Goal: Task Accomplishment & Management: Manage account settings

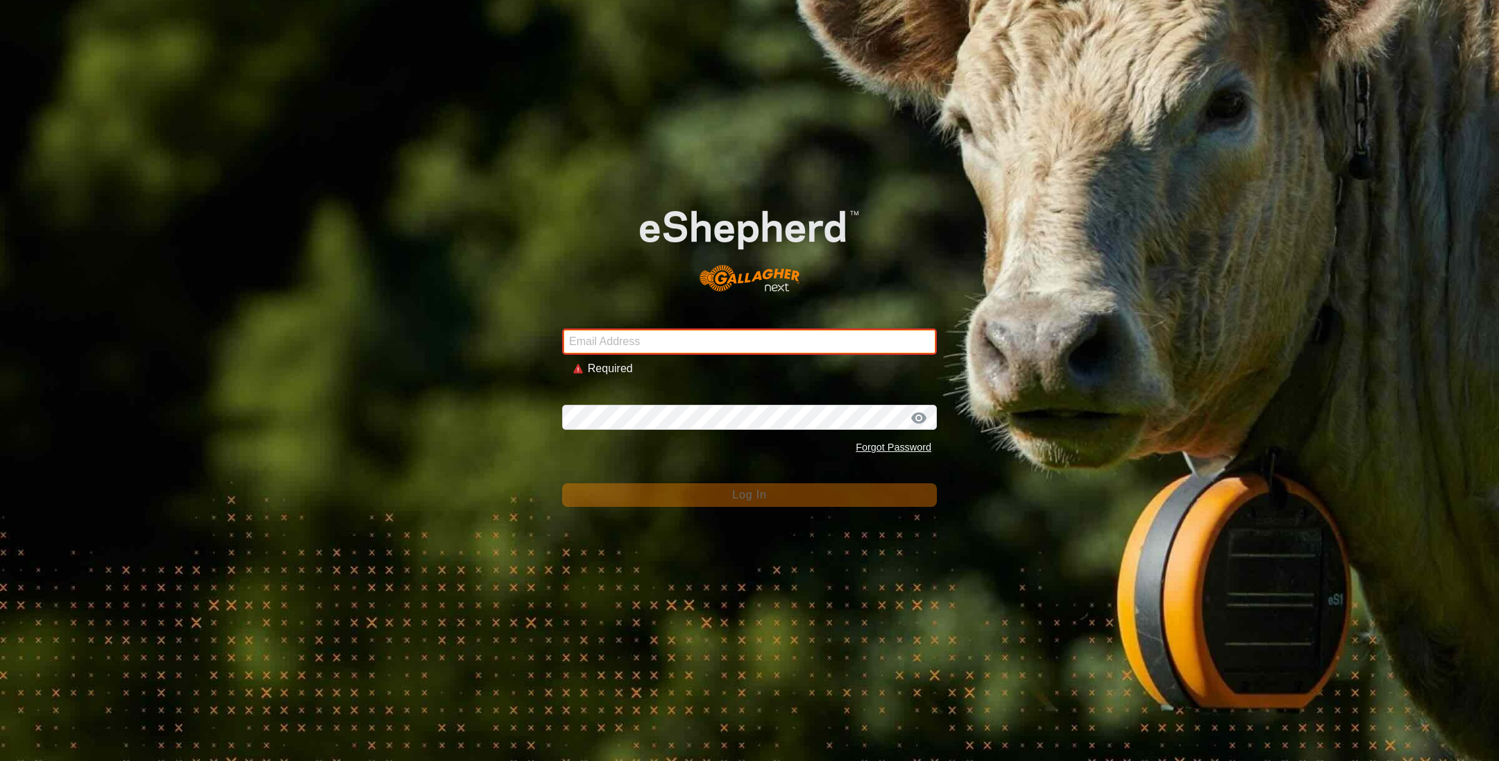
type input "sounness@activ8.net.au"
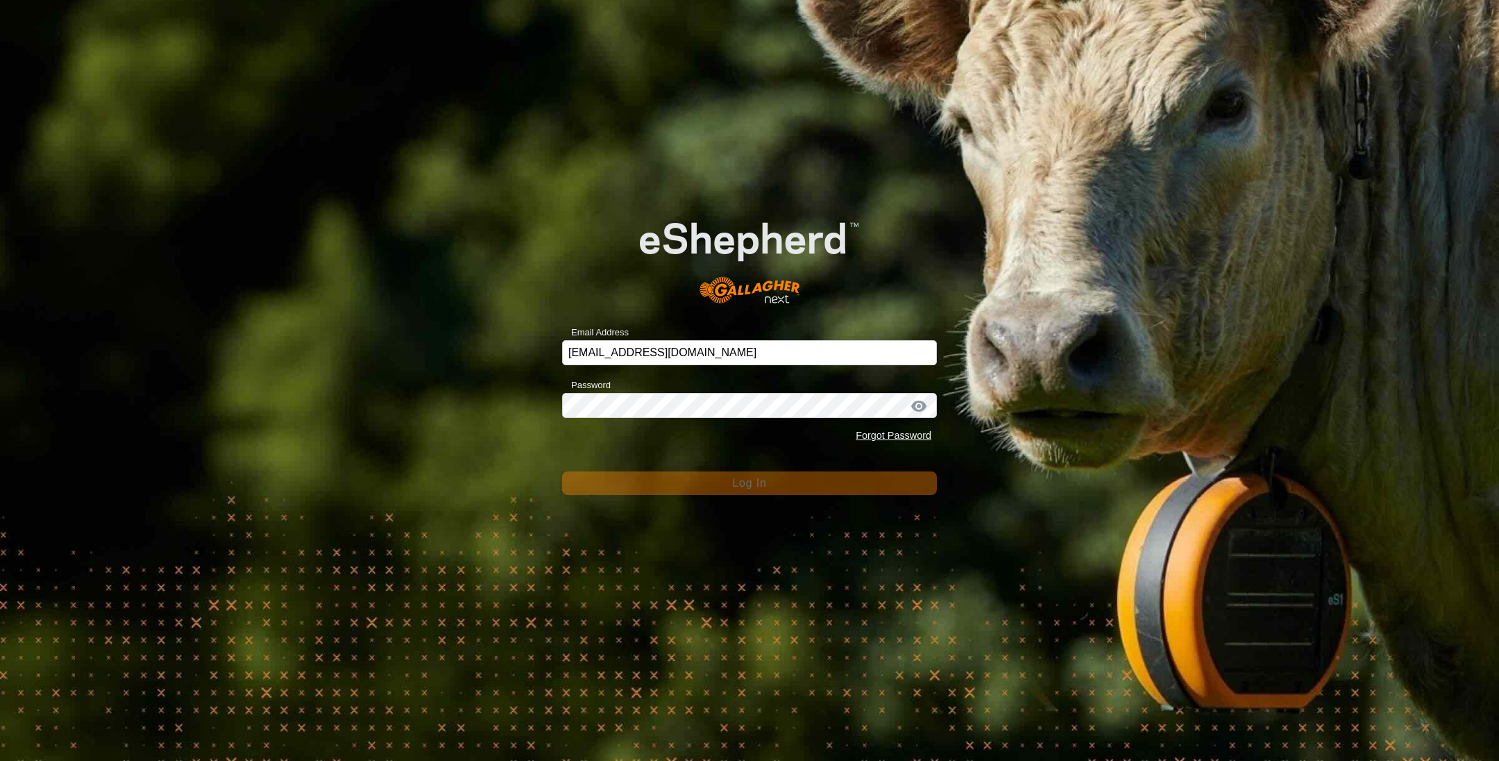
click at [695, 510] on div "Email Address sounness@activ8.net.au Password Forgot Password Log In" at bounding box center [749, 380] width 1499 height 761
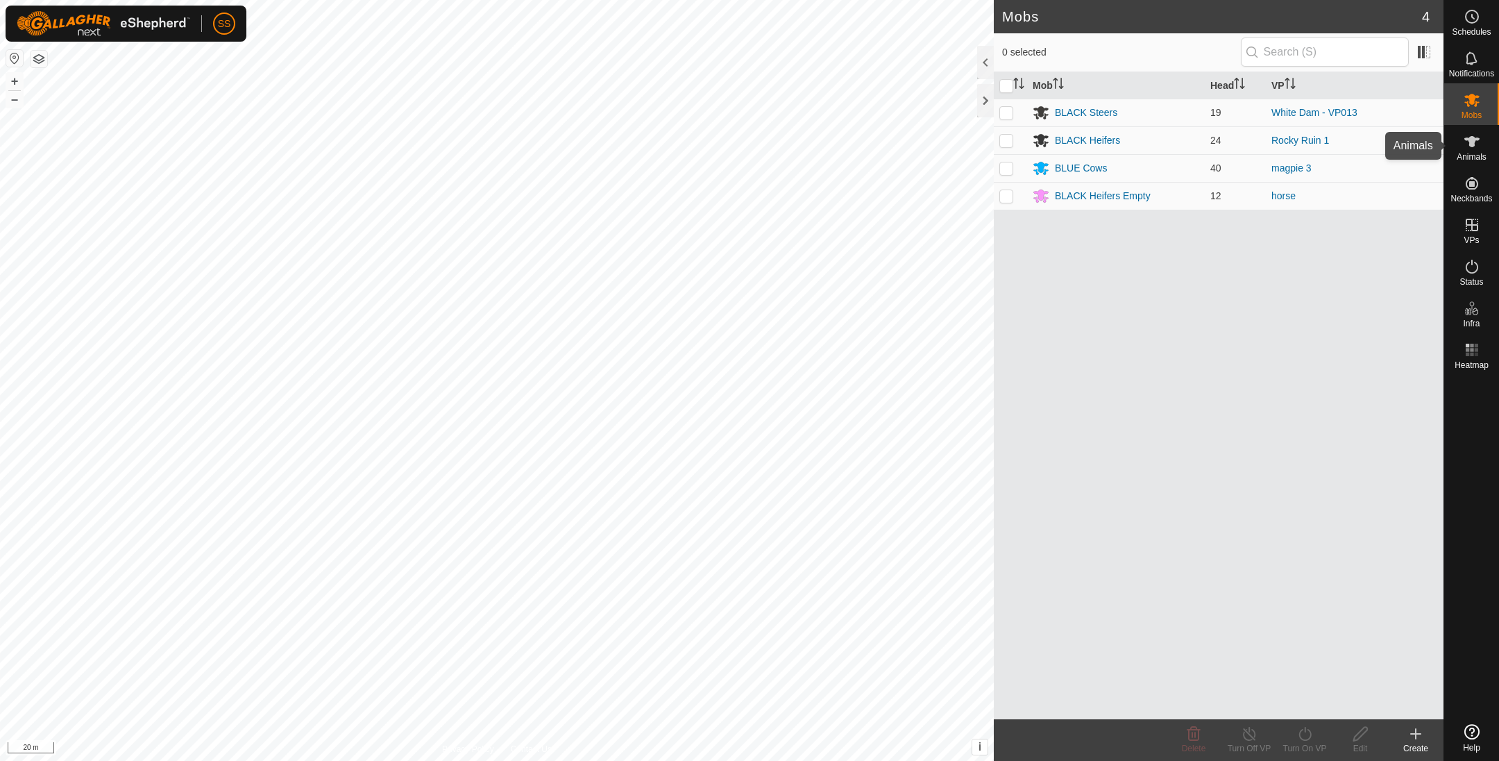
click at [1475, 145] on icon at bounding box center [1472, 141] width 17 height 17
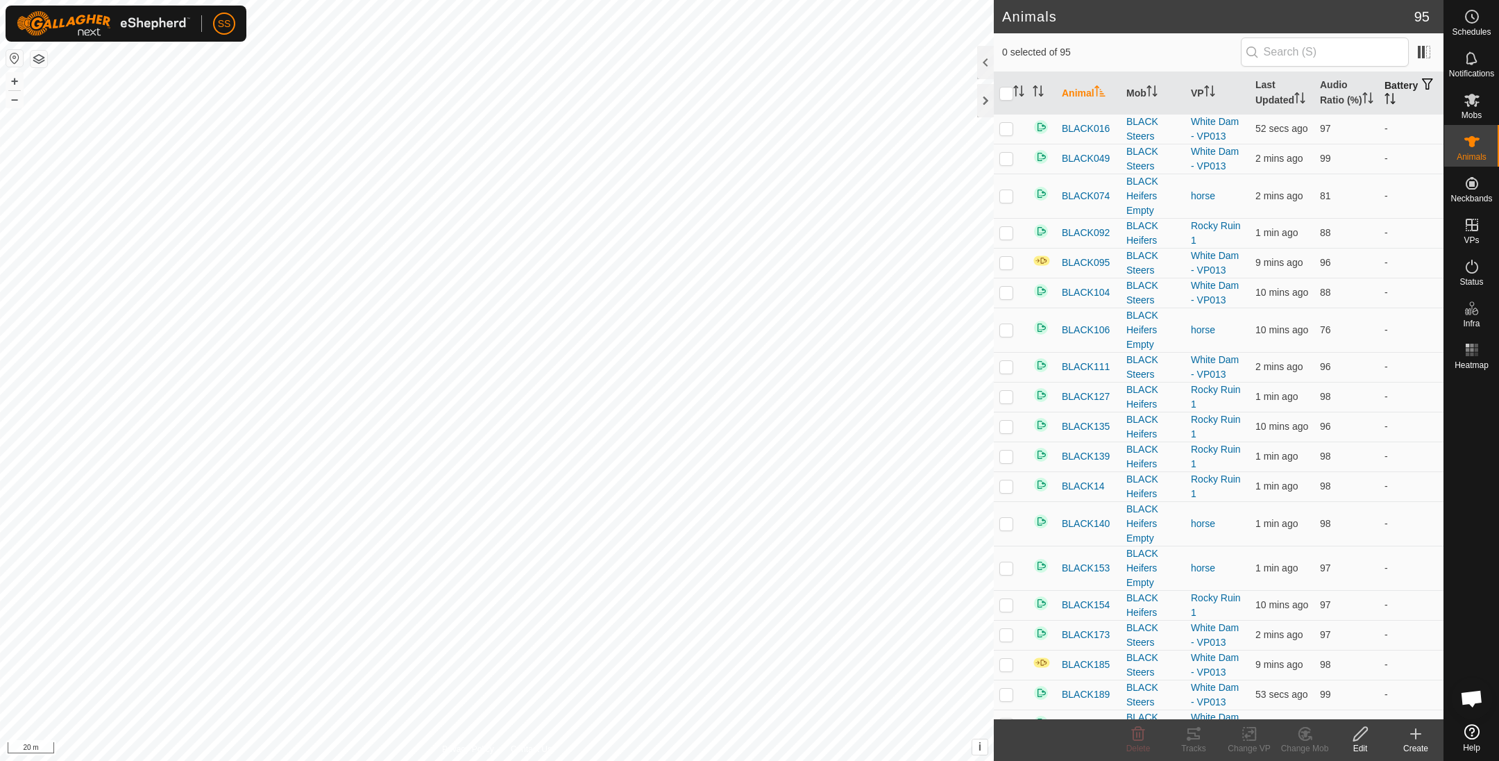
click at [1390, 87] on th "Battery" at bounding box center [1411, 93] width 65 height 42
click at [1399, 96] on th "Battery" at bounding box center [1411, 93] width 65 height 42
click at [1396, 101] on icon "Activate to sort" at bounding box center [1390, 98] width 11 height 11
click at [1278, 97] on th "Last Updated" at bounding box center [1282, 93] width 65 height 42
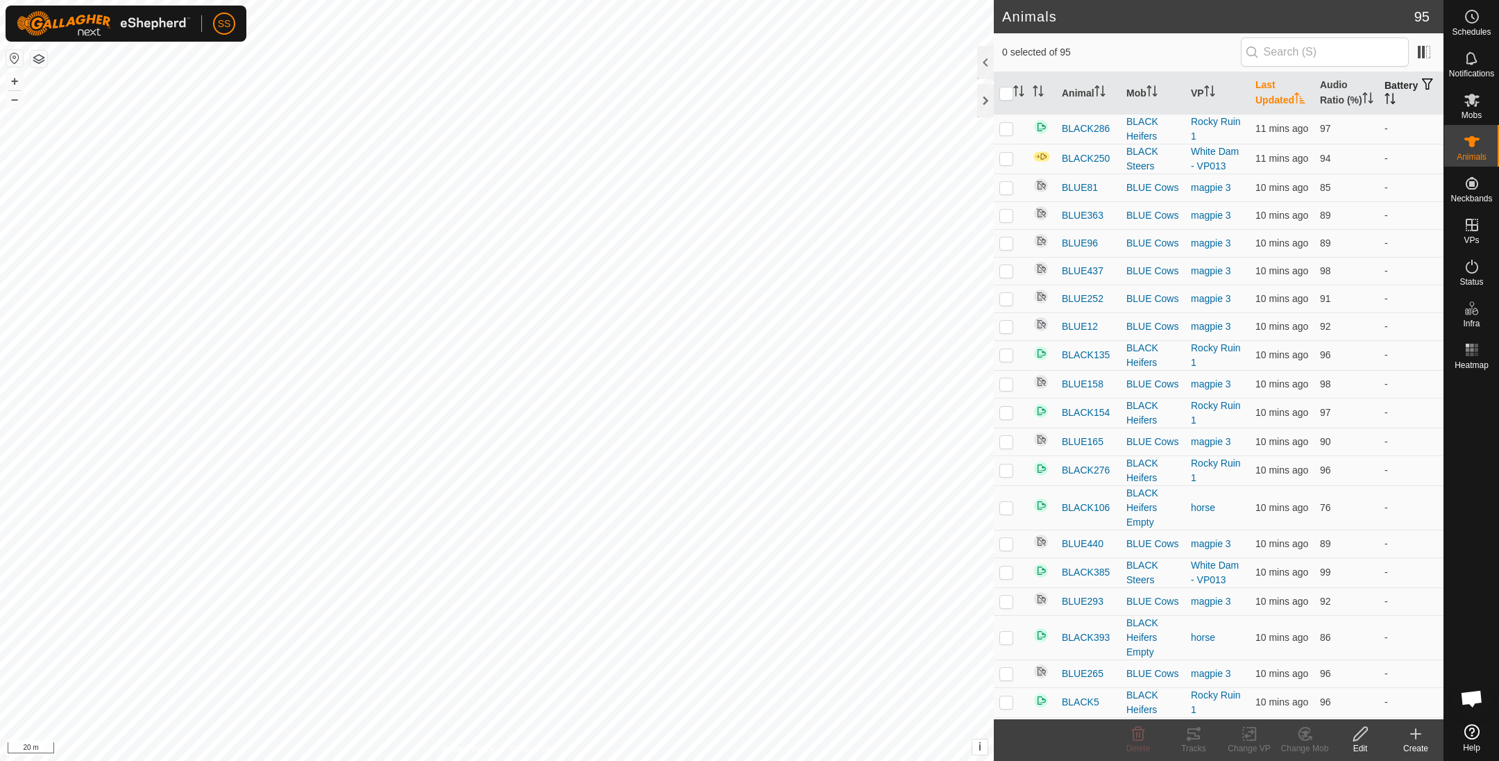
click at [1283, 97] on th "Last Updated" at bounding box center [1282, 93] width 65 height 42
